Goal: Task Accomplishment & Management: Use online tool/utility

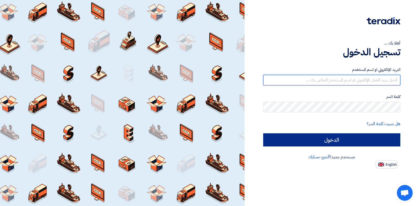
type input "[EMAIL_ADDRESS][DOMAIN_NAME]"
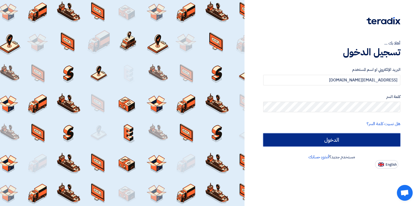
click at [322, 135] on input "الدخول" at bounding box center [331, 139] width 137 height 13
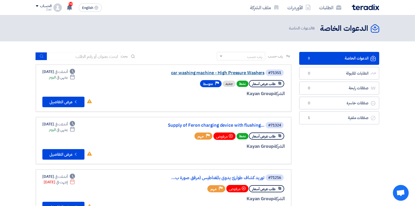
click at [205, 72] on link "car washing machine - High Pressure Washers" at bounding box center [211, 73] width 105 height 5
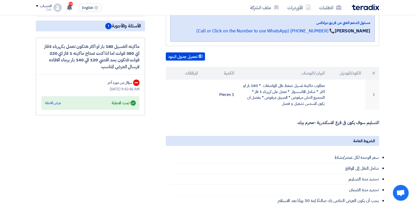
scroll to position [118, 0]
